Goal: Task Accomplishment & Management: Manage account settings

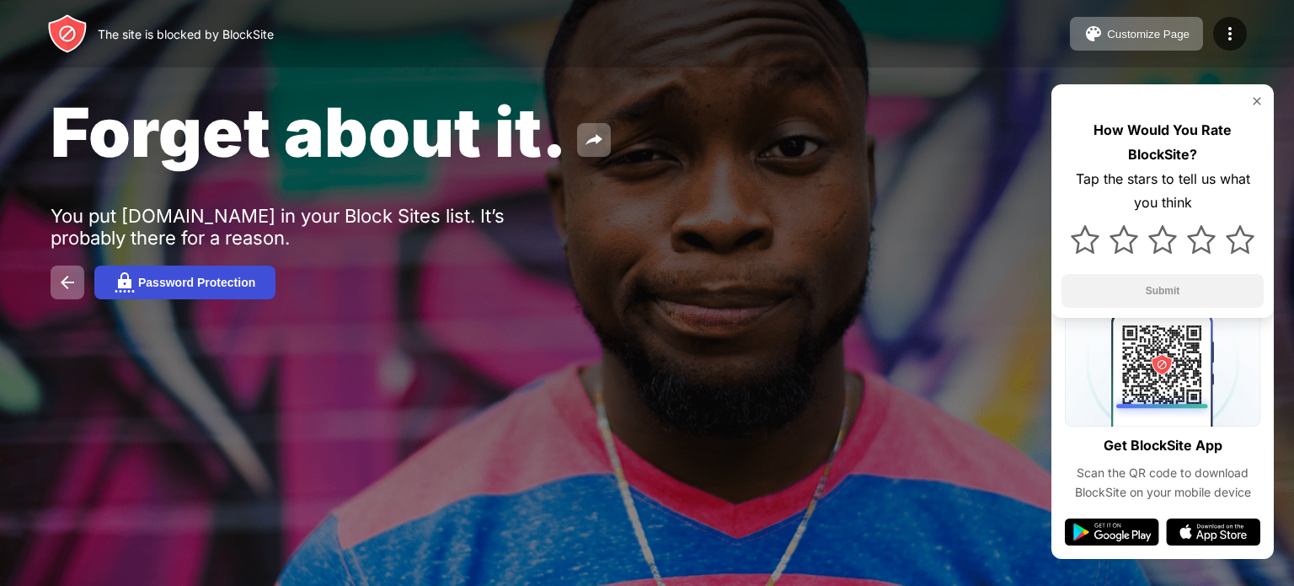
click at [233, 276] on div "Password Protection" at bounding box center [196, 282] width 117 height 13
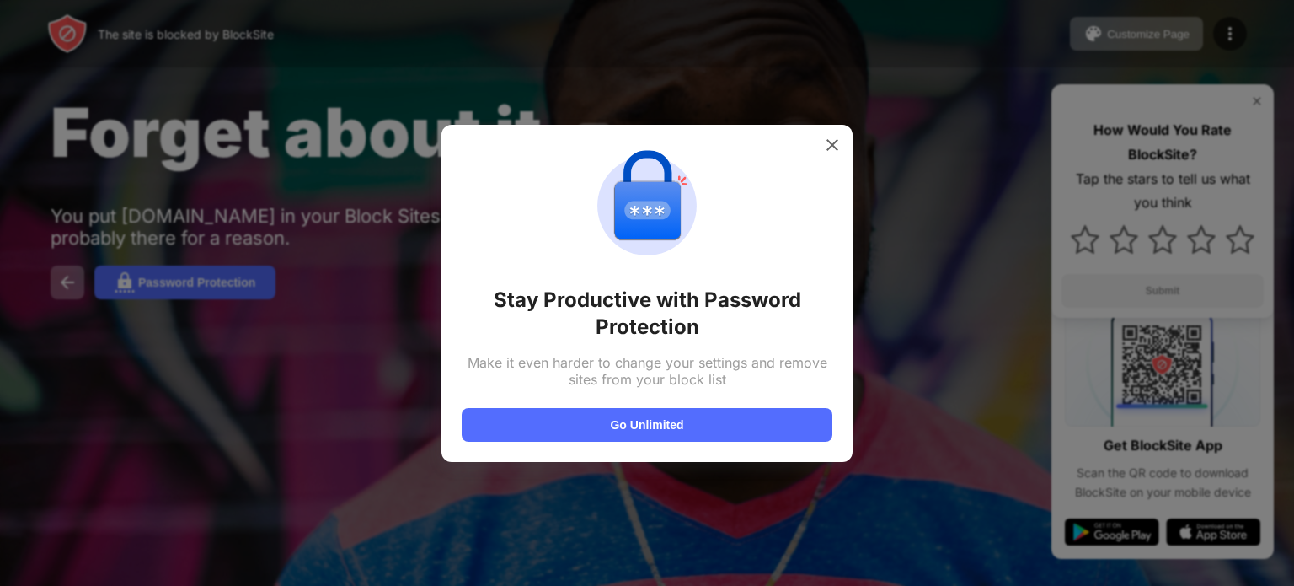
click at [835, 152] on img at bounding box center [832, 145] width 17 height 17
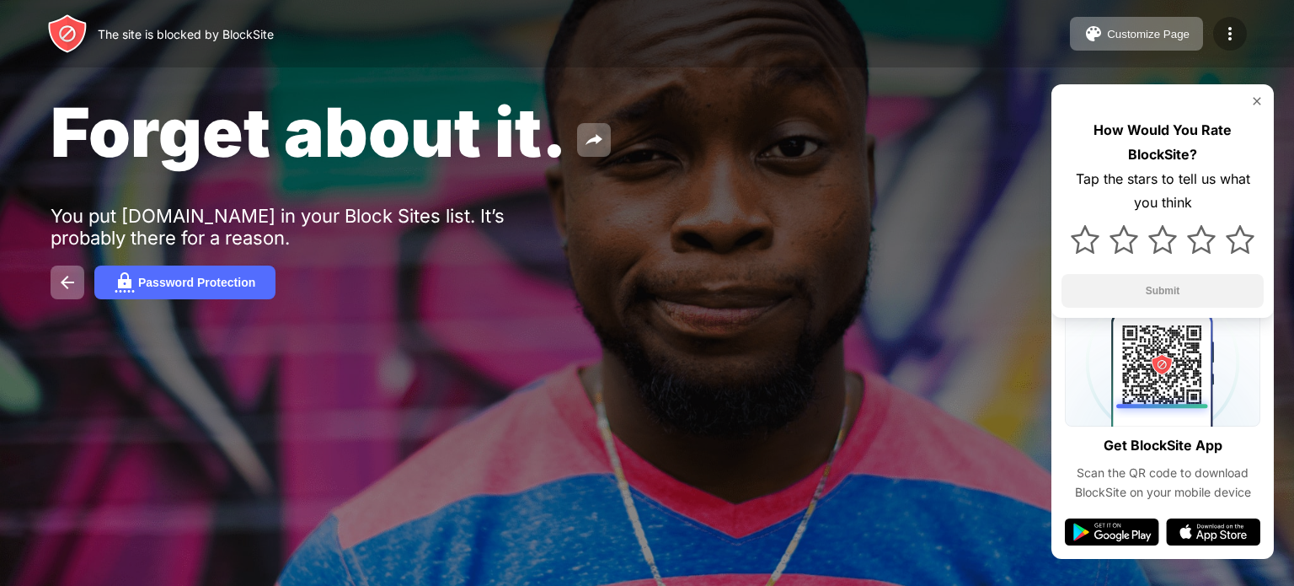
click at [1224, 22] on div at bounding box center [1231, 34] width 34 height 34
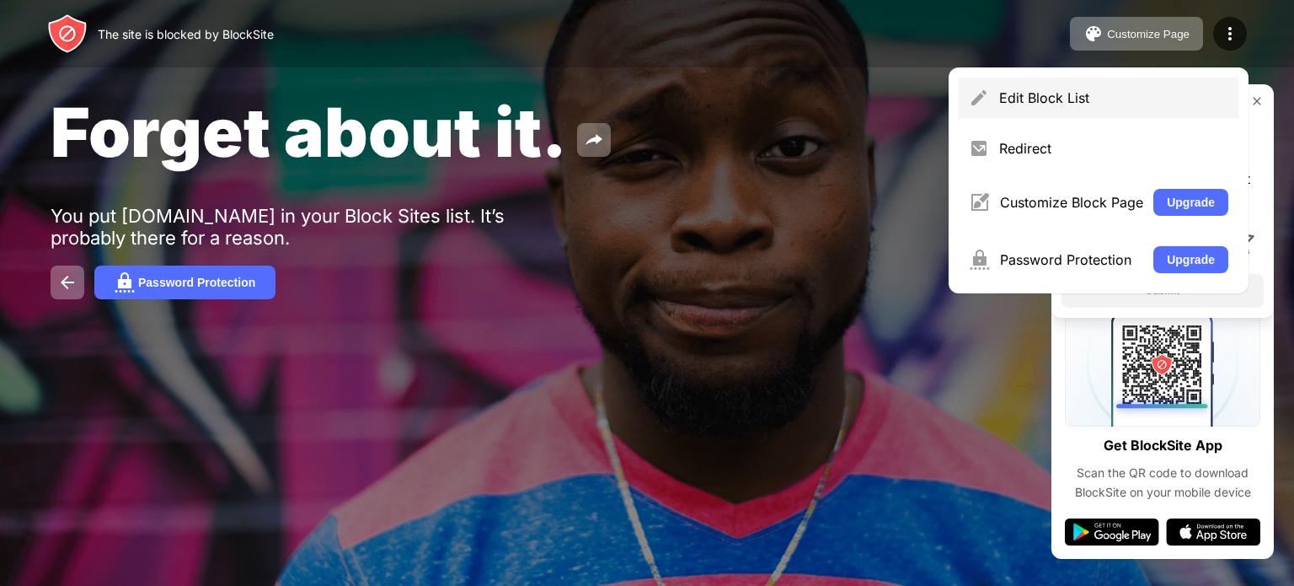
click at [1131, 94] on div "Edit Block List" at bounding box center [1114, 97] width 229 height 17
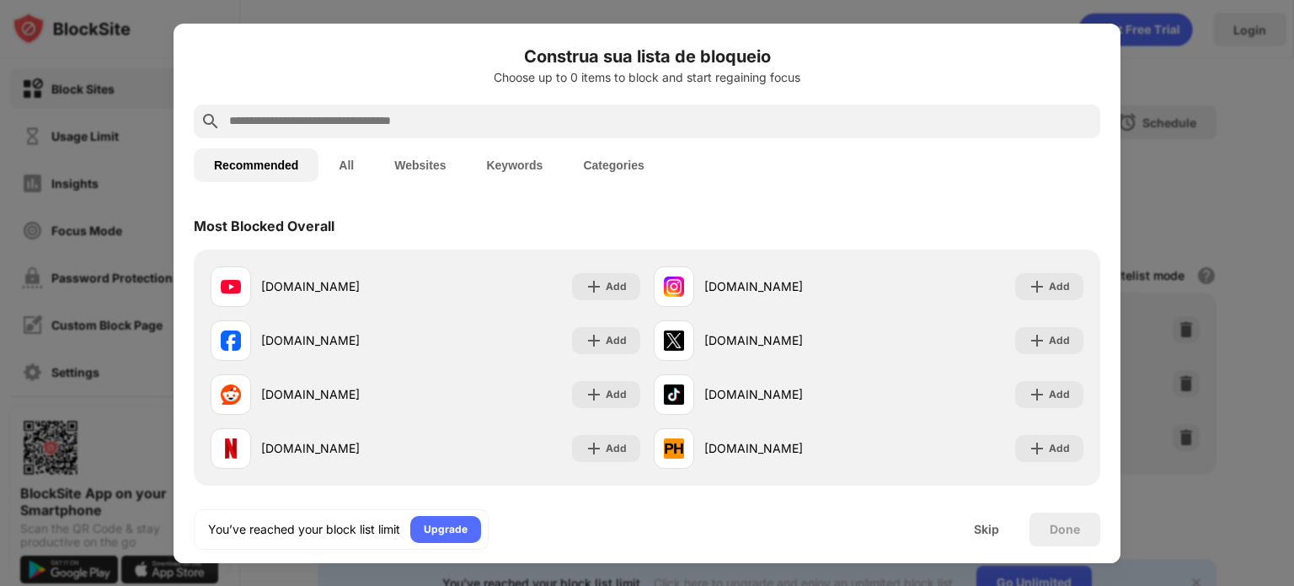
click at [440, 172] on button "Websites" at bounding box center [420, 165] width 92 height 34
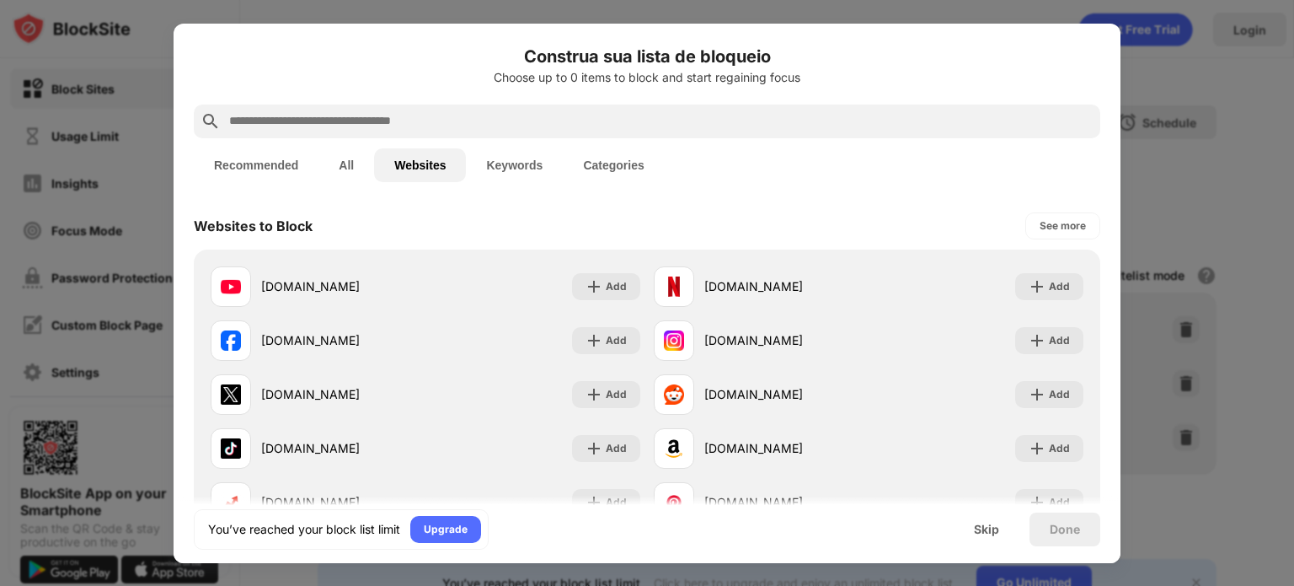
click at [346, 170] on button "All" at bounding box center [347, 165] width 56 height 34
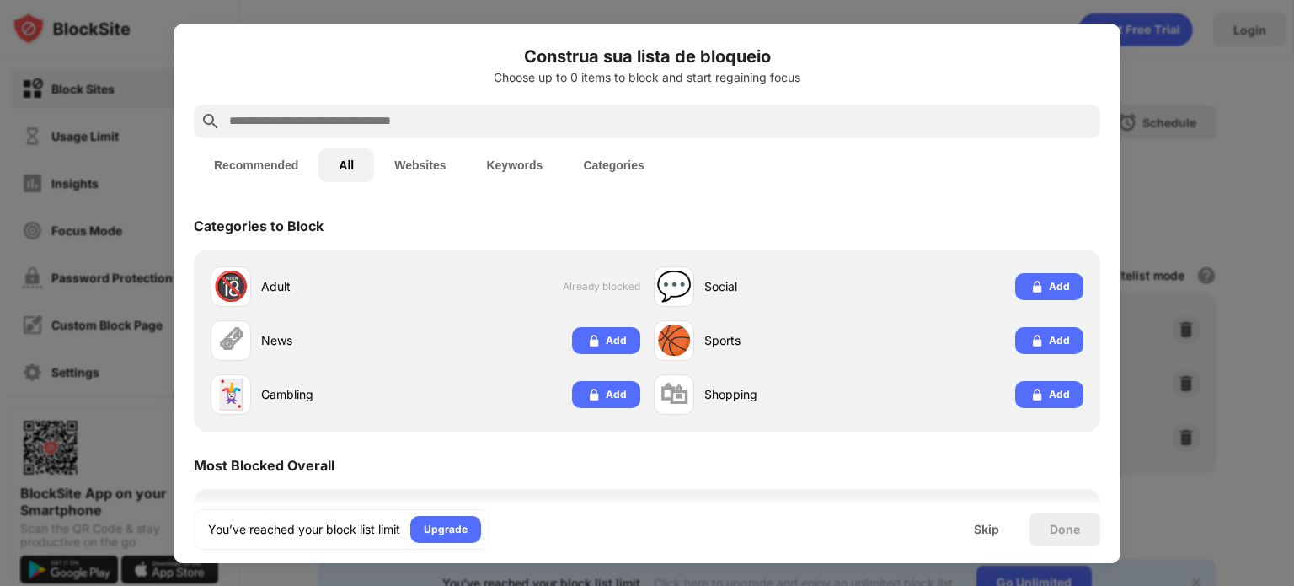
click at [346, 136] on div at bounding box center [647, 122] width 907 height 34
click at [351, 128] on input "text" at bounding box center [661, 121] width 866 height 20
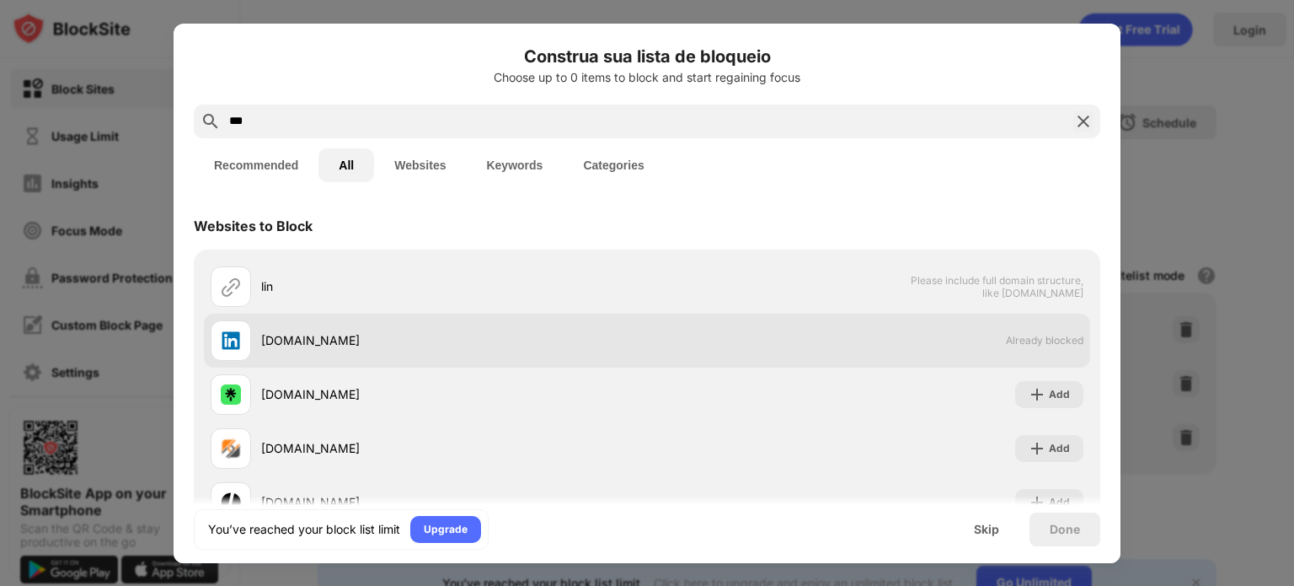
type input "***"
click at [976, 344] on div "linkedin.com Already blocked" at bounding box center [647, 341] width 887 height 54
click at [1026, 346] on div "linkedin.com Already blocked" at bounding box center [647, 341] width 887 height 54
click at [1027, 346] on div "linkedin.com Already blocked" at bounding box center [647, 341] width 887 height 54
click at [1032, 334] on span "Already blocked" at bounding box center [1045, 340] width 78 height 13
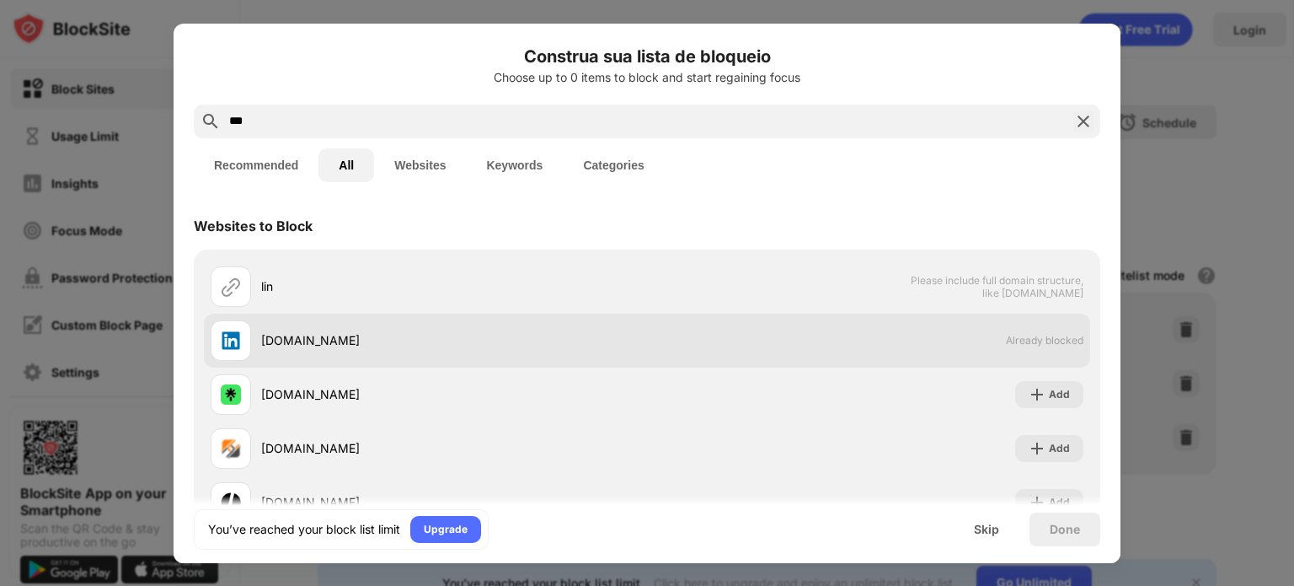
click at [1032, 334] on span "Already blocked" at bounding box center [1045, 340] width 78 height 13
click at [1032, 335] on span "Already blocked" at bounding box center [1045, 340] width 78 height 13
click at [1036, 345] on span "Already blocked" at bounding box center [1045, 340] width 78 height 13
drag, startPoint x: 981, startPoint y: 349, endPoint x: 781, endPoint y: 352, distance: 199.8
click at [981, 350] on div "linkedin.com Already blocked" at bounding box center [647, 341] width 887 height 54
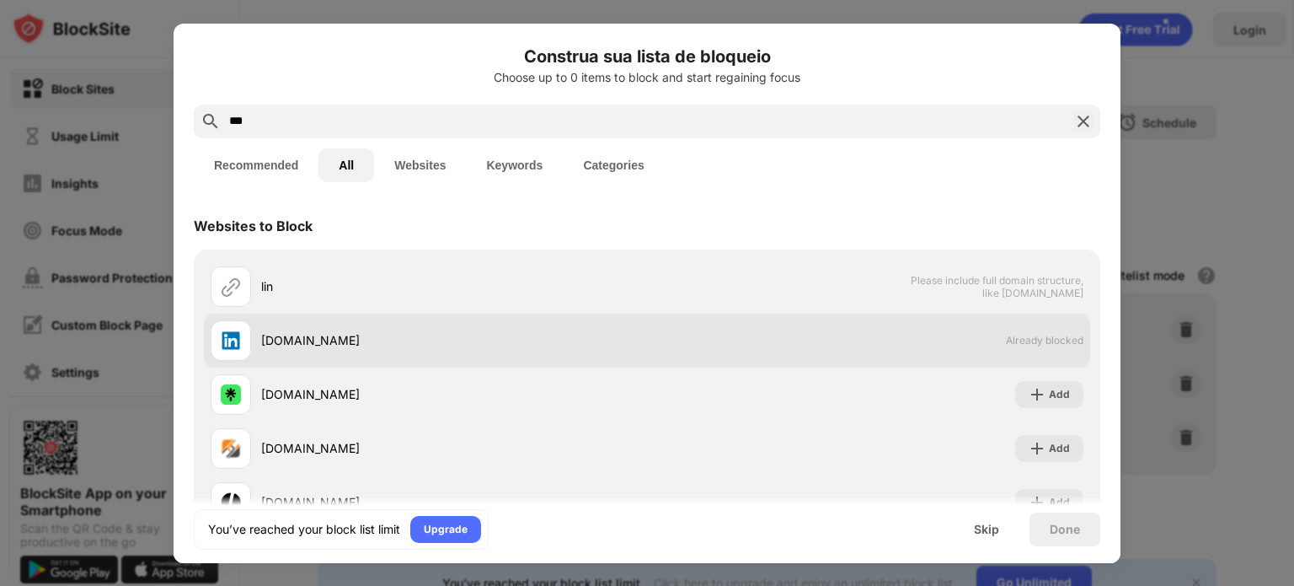
drag, startPoint x: 753, startPoint y: 356, endPoint x: 246, endPoint y: 336, distance: 506.9
click at [749, 356] on div "linkedin.com Already blocked" at bounding box center [647, 341] width 887 height 54
click at [246, 336] on div at bounding box center [231, 340] width 40 height 40
click at [240, 337] on img at bounding box center [231, 340] width 20 height 20
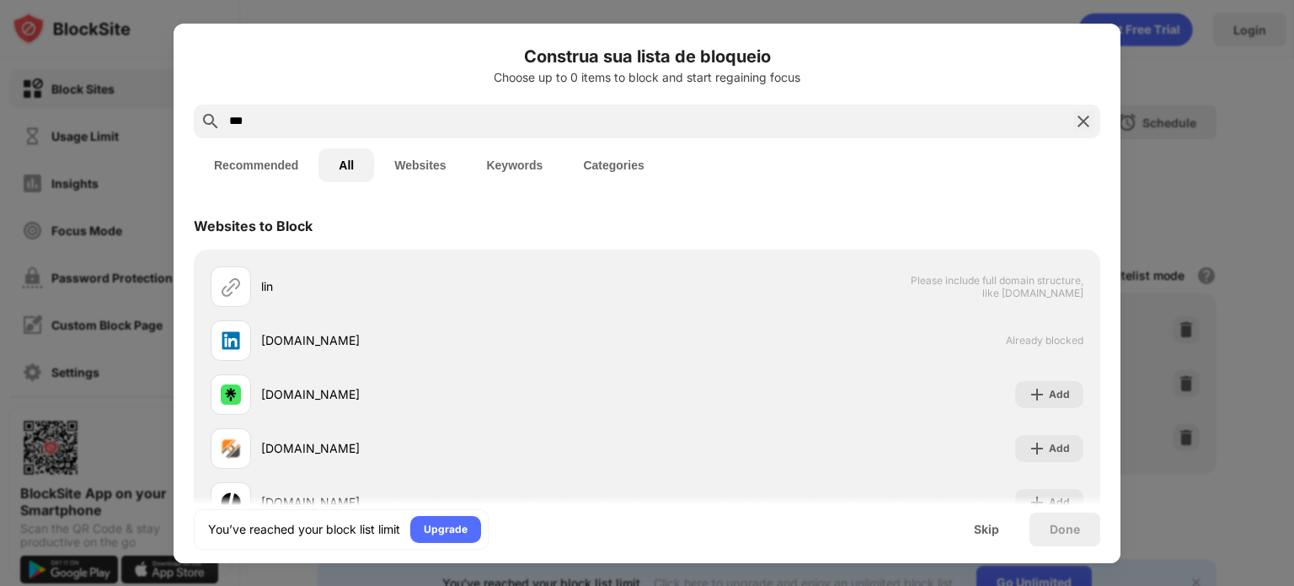
drag, startPoint x: 240, startPoint y: 337, endPoint x: 663, endPoint y: 219, distance: 439.2
click at [284, 329] on div "[DOMAIN_NAME]" at bounding box center [429, 340] width 437 height 40
click at [1074, 127] on img at bounding box center [1084, 121] width 20 height 20
click at [1067, 121] on input "text" at bounding box center [647, 121] width 839 height 20
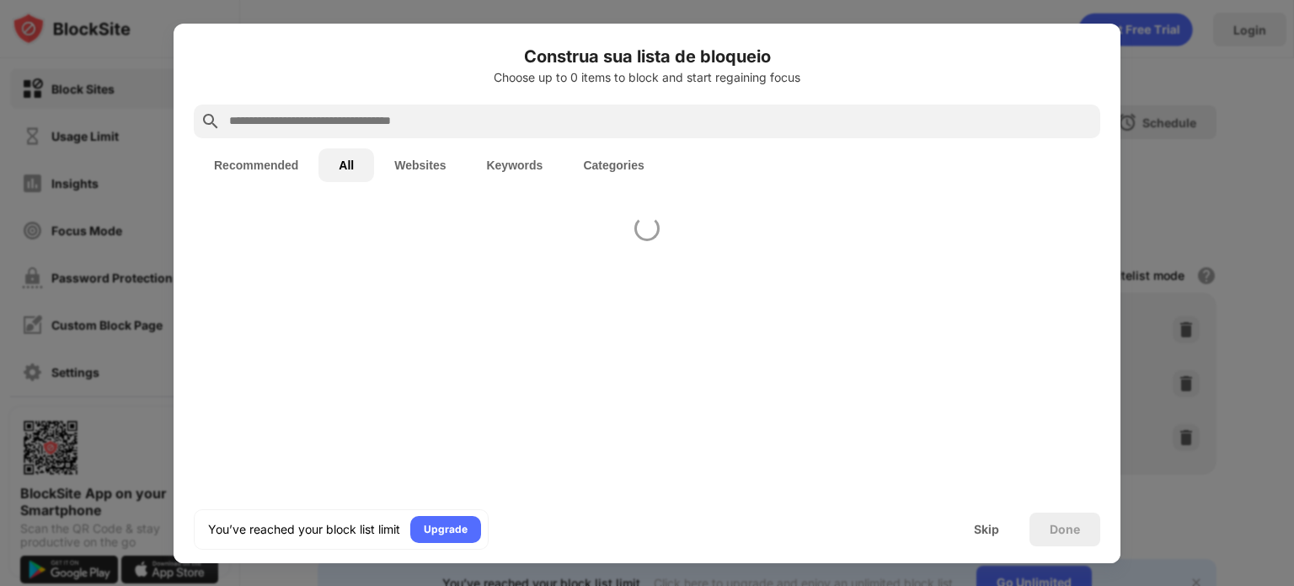
drag, startPoint x: 1234, startPoint y: 162, endPoint x: 1226, endPoint y: 121, distance: 42.0
click at [1226, 121] on div at bounding box center [647, 293] width 1294 height 586
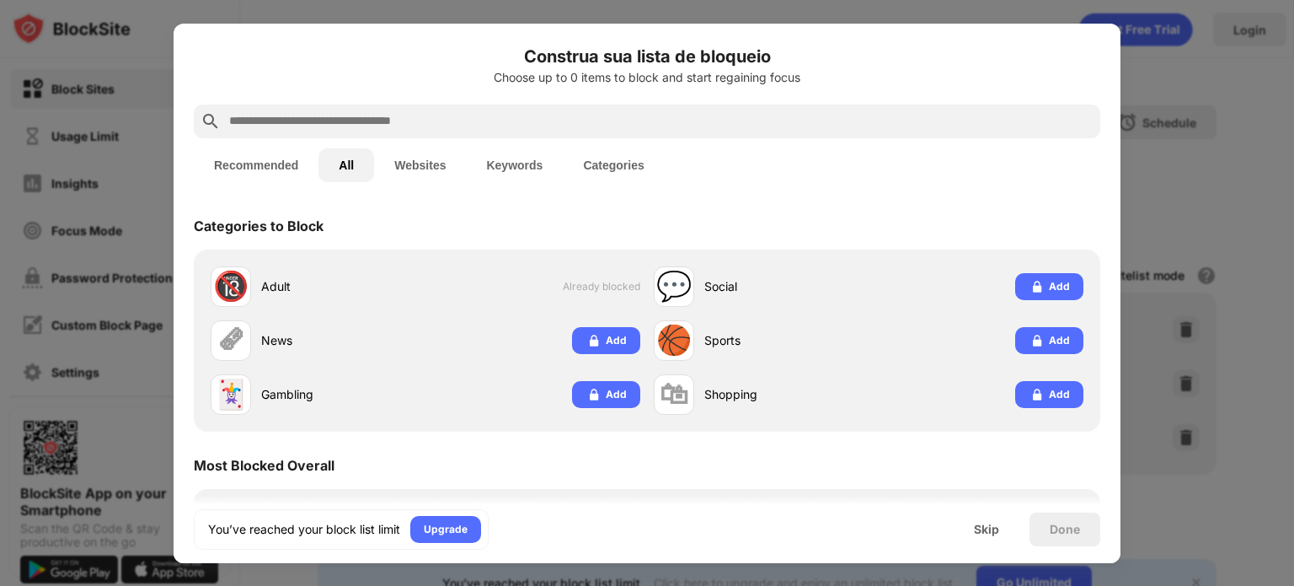
click at [1152, 309] on div at bounding box center [647, 293] width 1294 height 586
drag, startPoint x: 1150, startPoint y: 297, endPoint x: 1144, endPoint y: 117, distance: 180.4
click at [1150, 298] on div at bounding box center [647, 293] width 1294 height 586
click at [1143, 110] on div at bounding box center [647, 293] width 1294 height 586
drag, startPoint x: 1193, startPoint y: 86, endPoint x: 1028, endPoint y: 249, distance: 232.4
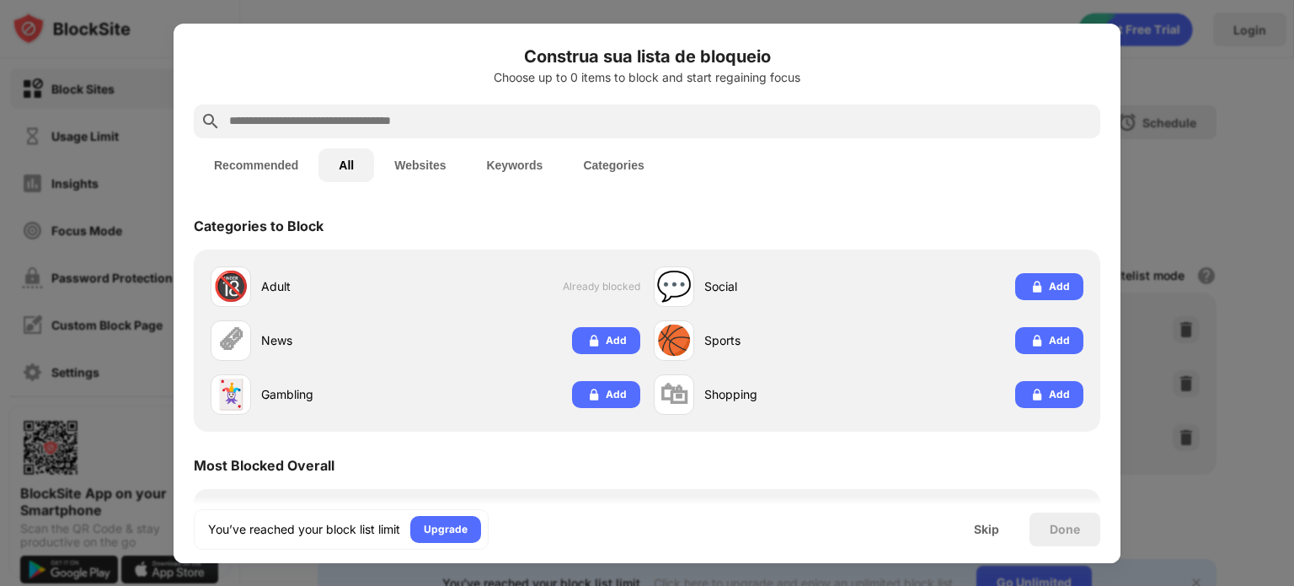
click at [1191, 95] on div at bounding box center [647, 293] width 1294 height 586
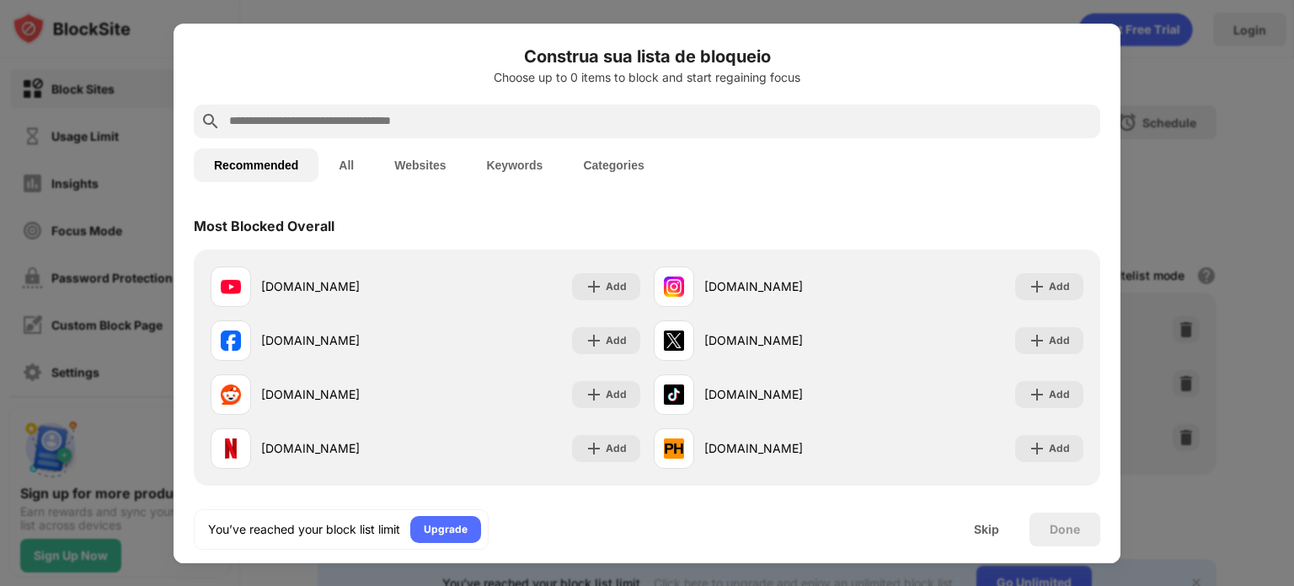
click at [351, 166] on button "All" at bounding box center [347, 165] width 56 height 34
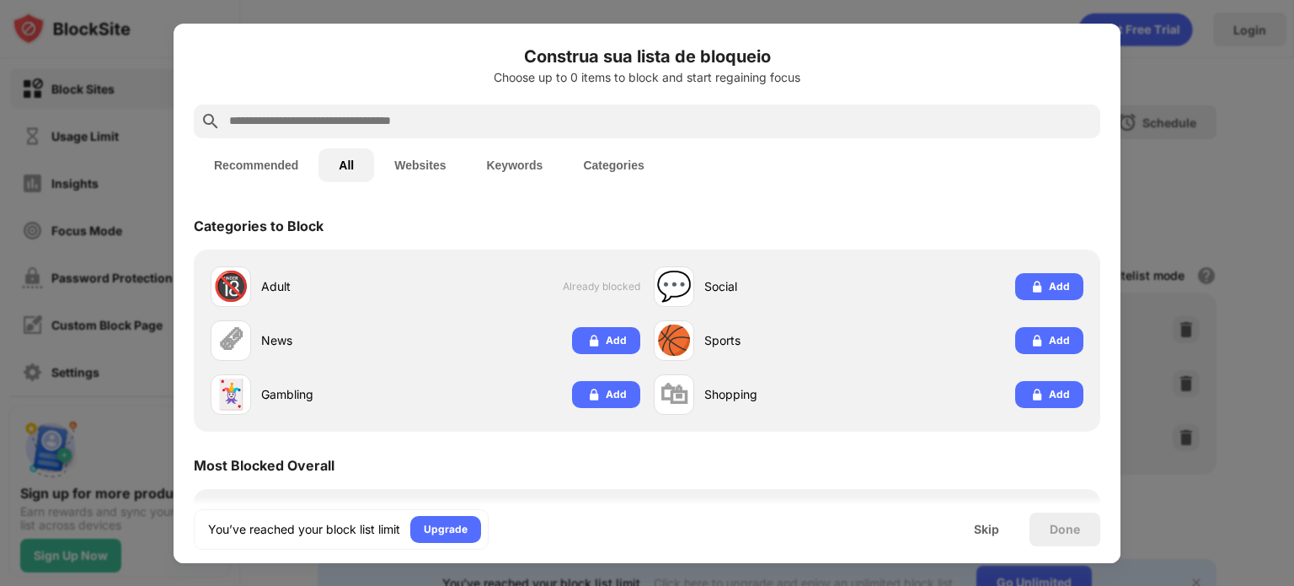
click at [300, 171] on button "Recommended" at bounding box center [256, 165] width 125 height 34
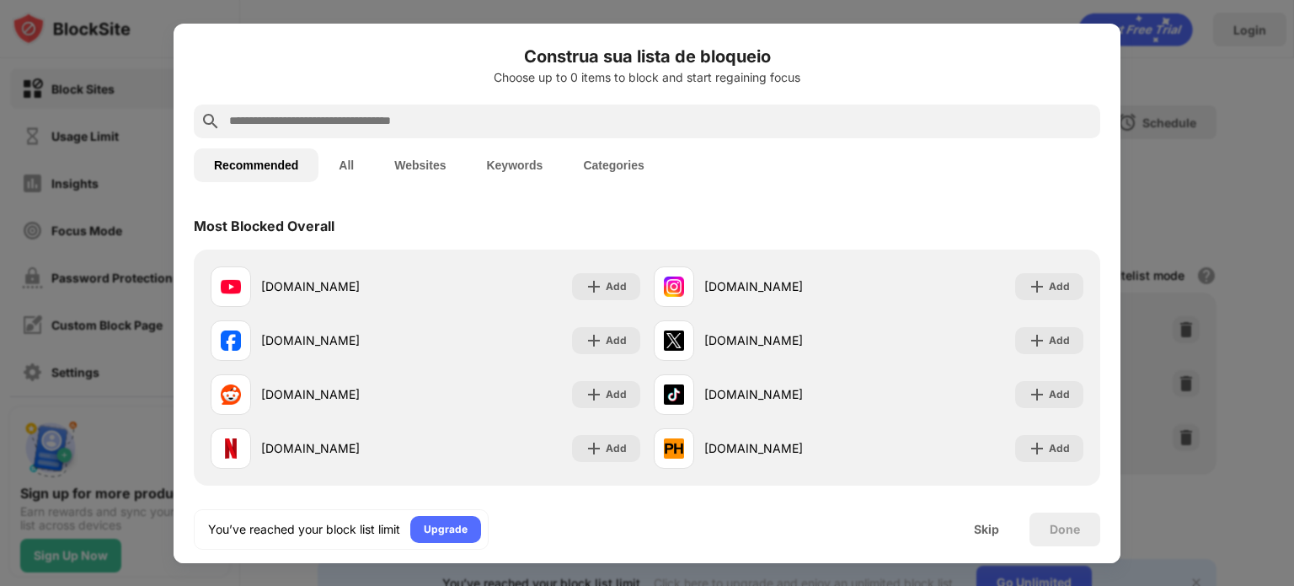
click at [1074, 3] on div at bounding box center [647, 293] width 1294 height 586
drag, startPoint x: 1194, startPoint y: 79, endPoint x: 1157, endPoint y: 244, distance: 169.3
click at [1194, 80] on div at bounding box center [647, 293] width 1294 height 586
click at [1156, 289] on div at bounding box center [647, 293] width 1294 height 586
drag, startPoint x: 1169, startPoint y: 418, endPoint x: 1176, endPoint y: 424, distance: 9.6
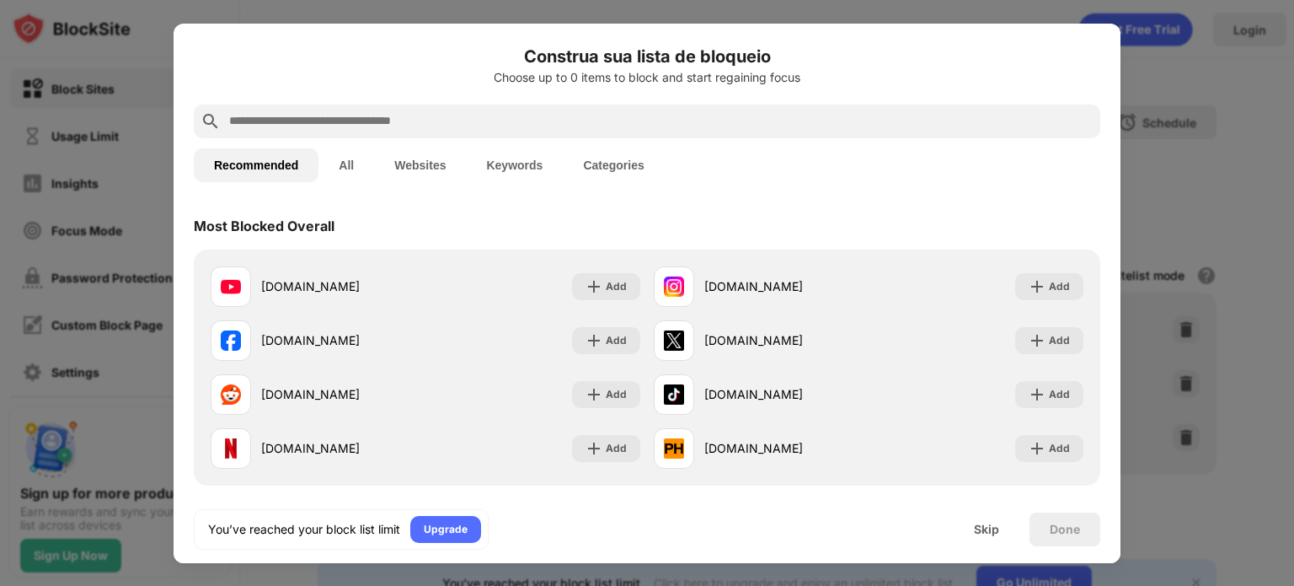
click at [1170, 419] on div at bounding box center [647, 293] width 1294 height 586
drag, startPoint x: 1176, startPoint y: 424, endPoint x: 1052, endPoint y: 504, distance: 148.2
click at [1175, 427] on div at bounding box center [647, 293] width 1294 height 586
click at [969, 530] on div "Skip" at bounding box center [987, 529] width 66 height 34
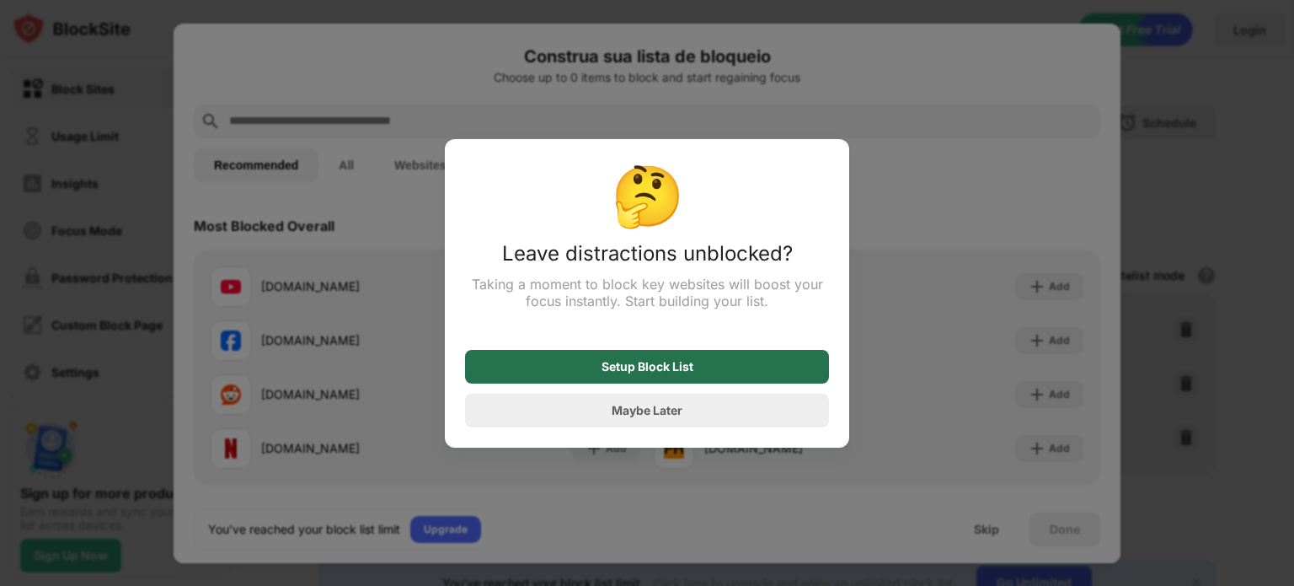
click at [686, 367] on div "Setup Block List" at bounding box center [648, 366] width 92 height 13
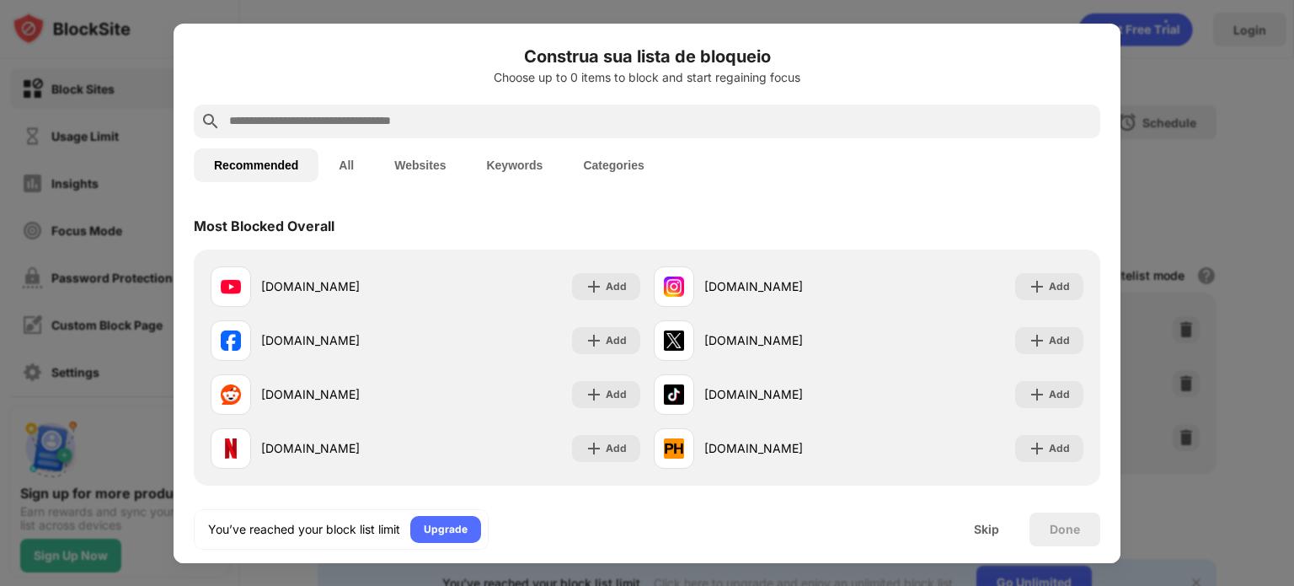
click at [999, 531] on div "Skip" at bounding box center [986, 529] width 25 height 13
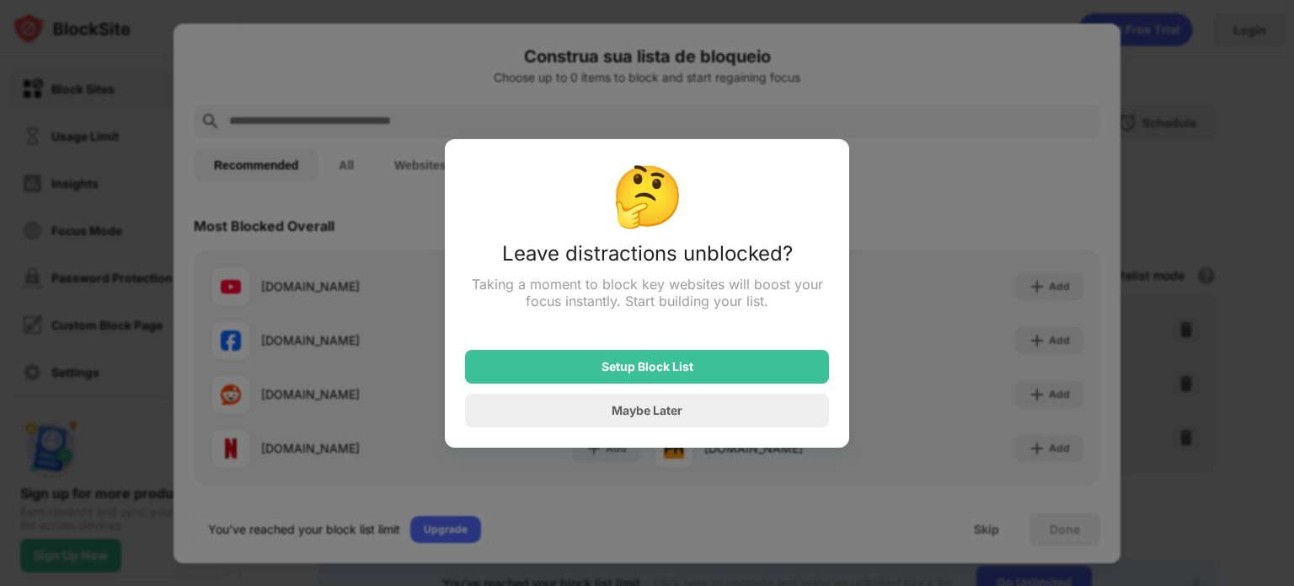
click at [698, 431] on div "🤔 Leave distractions unblocked? Taking a moment to block key websites will boos…" at bounding box center [647, 293] width 405 height 308
click at [703, 416] on div "Maybe Later" at bounding box center [647, 411] width 364 height 34
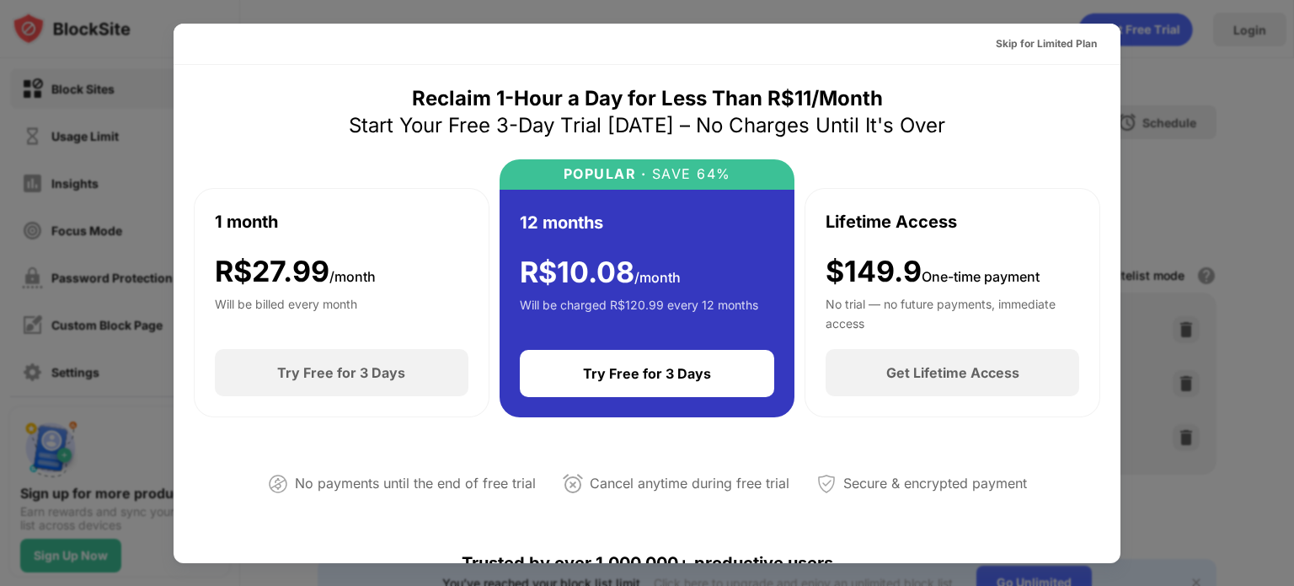
click at [1155, 35] on div at bounding box center [647, 293] width 1294 height 586
click at [1200, 80] on div at bounding box center [647, 293] width 1294 height 586
click at [1019, 3] on div at bounding box center [647, 293] width 1294 height 586
click at [1163, 29] on div at bounding box center [647, 293] width 1294 height 586
click at [1026, 36] on div "Skip for Limited Plan" at bounding box center [1046, 43] width 101 height 17
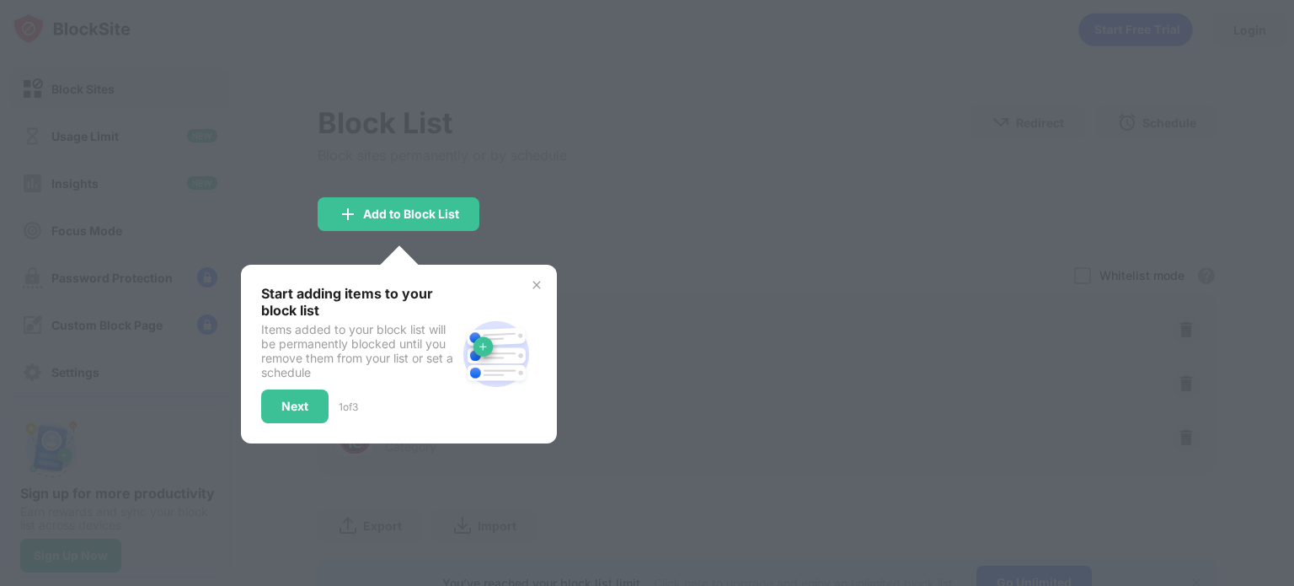
click at [536, 292] on div "Start adding items to your block list Items added to your block list will be pe…" at bounding box center [399, 354] width 276 height 138
click at [539, 285] on img at bounding box center [536, 284] width 13 height 13
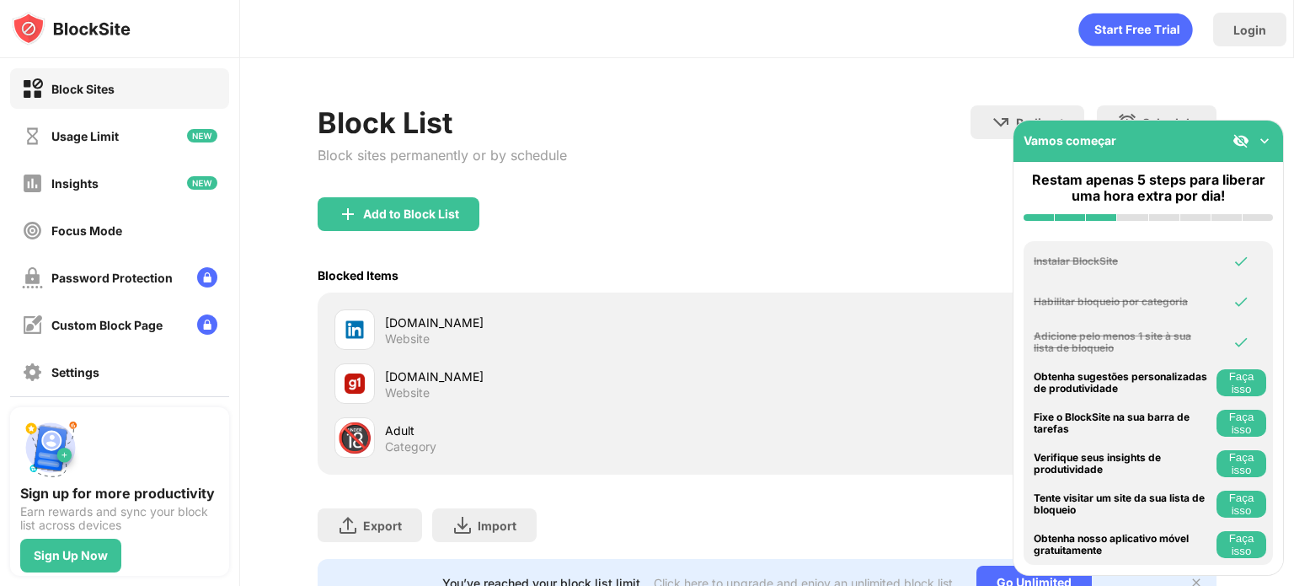
click at [836, 337] on div "linkedin.com Website" at bounding box center [767, 330] width 879 height 54
click at [1266, 141] on img at bounding box center [1265, 140] width 17 height 17
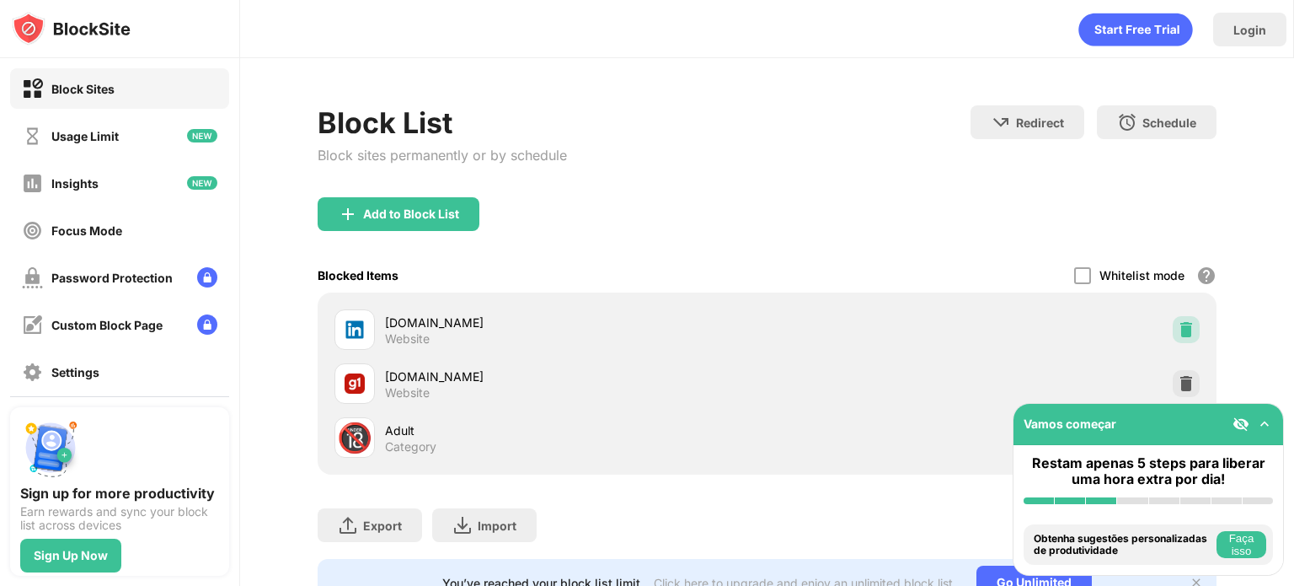
click at [1178, 326] on img at bounding box center [1186, 329] width 17 height 17
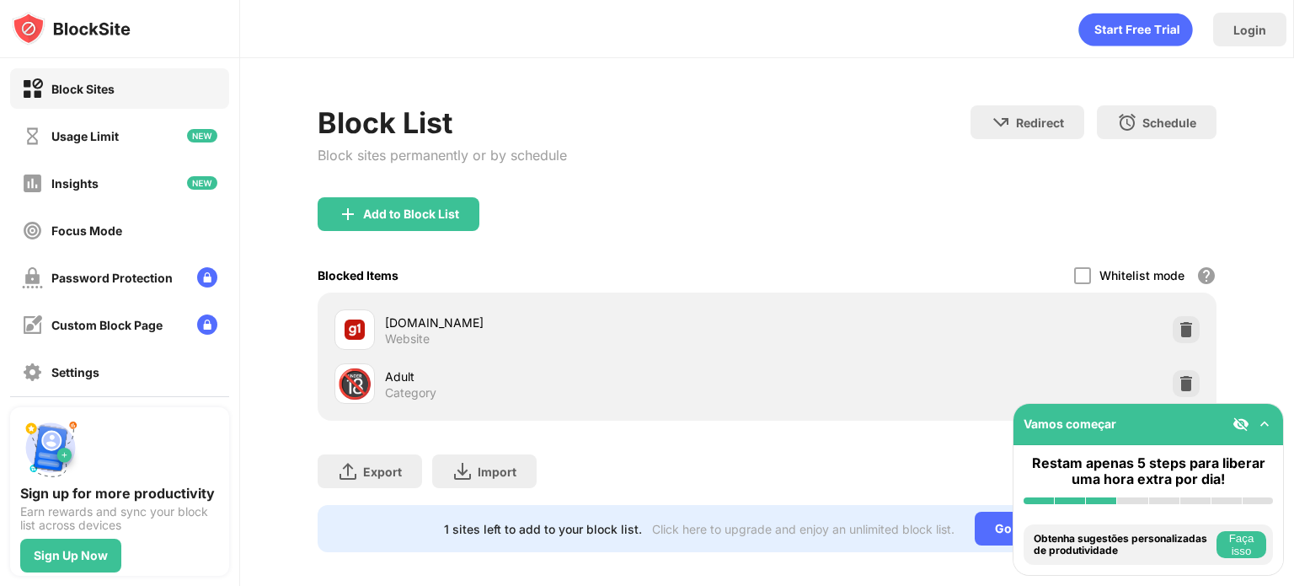
click at [1256, 421] on div at bounding box center [1253, 423] width 40 height 17
